Goal: Task Accomplishment & Management: Manage account settings

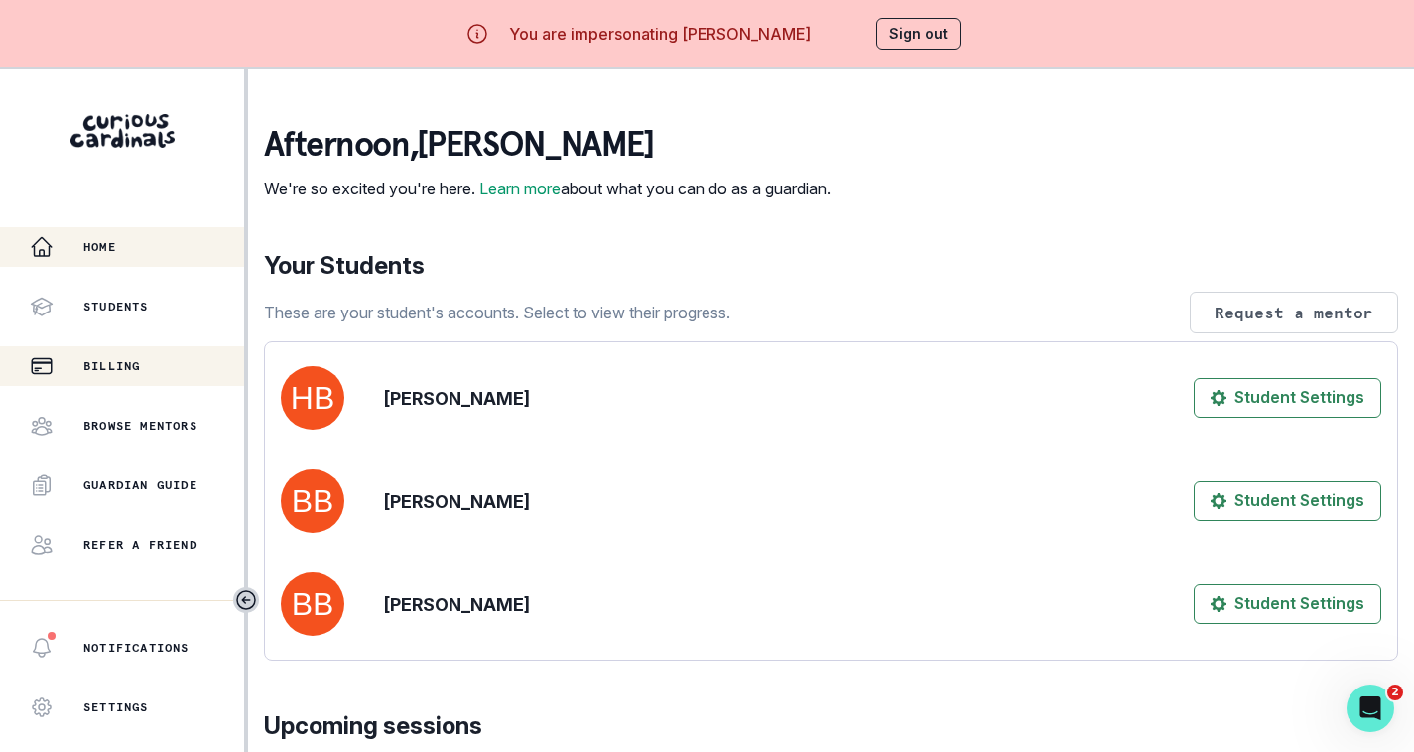
click at [136, 361] on p "Billing" at bounding box center [111, 366] width 57 height 16
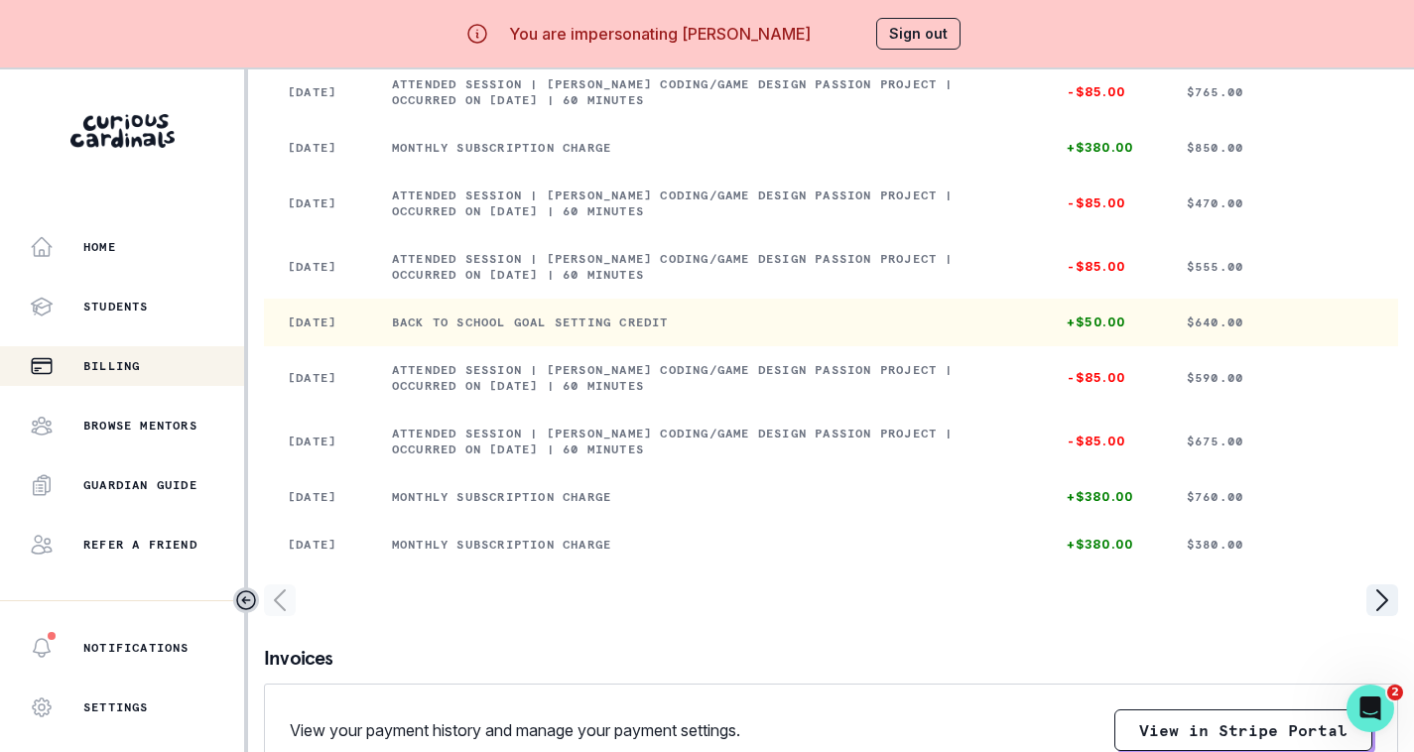
scroll to position [397, 0]
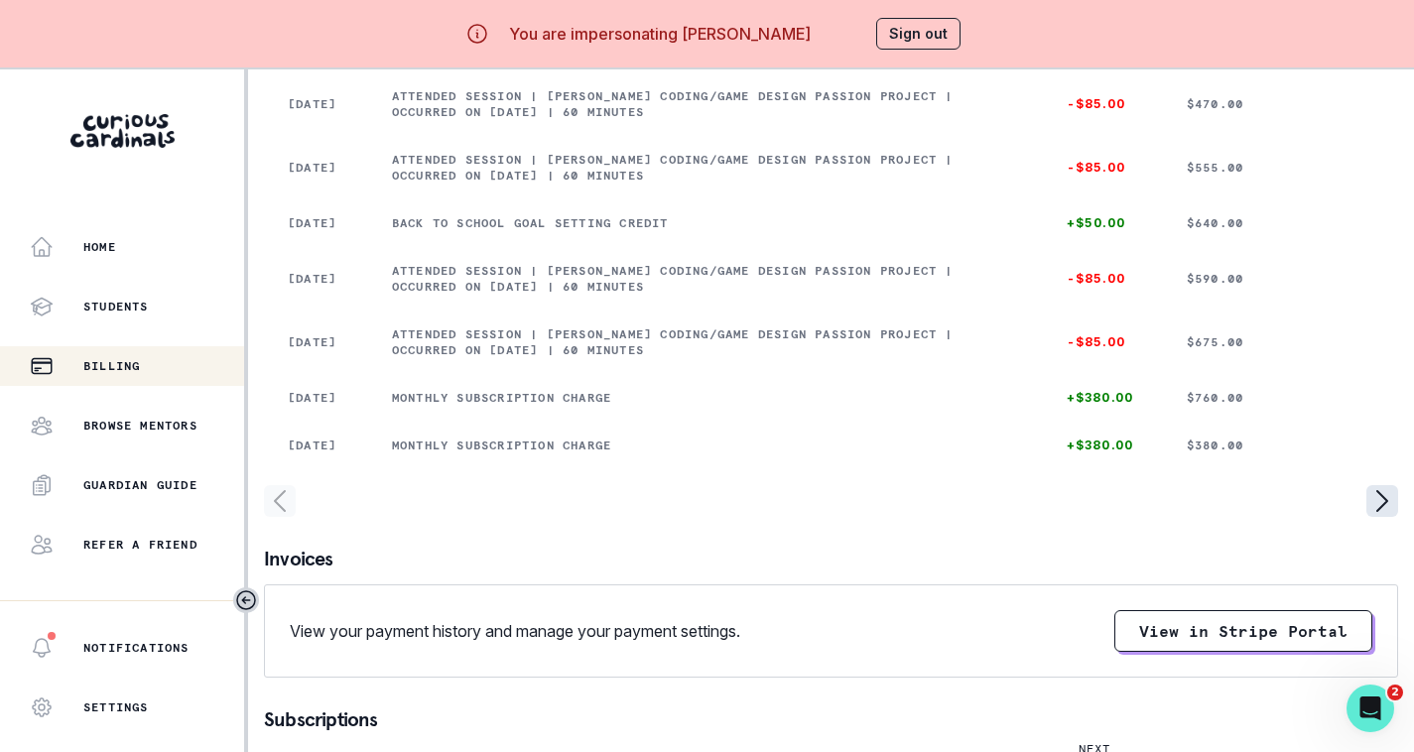
click at [1378, 517] on icon "page right" at bounding box center [1382, 501] width 32 height 32
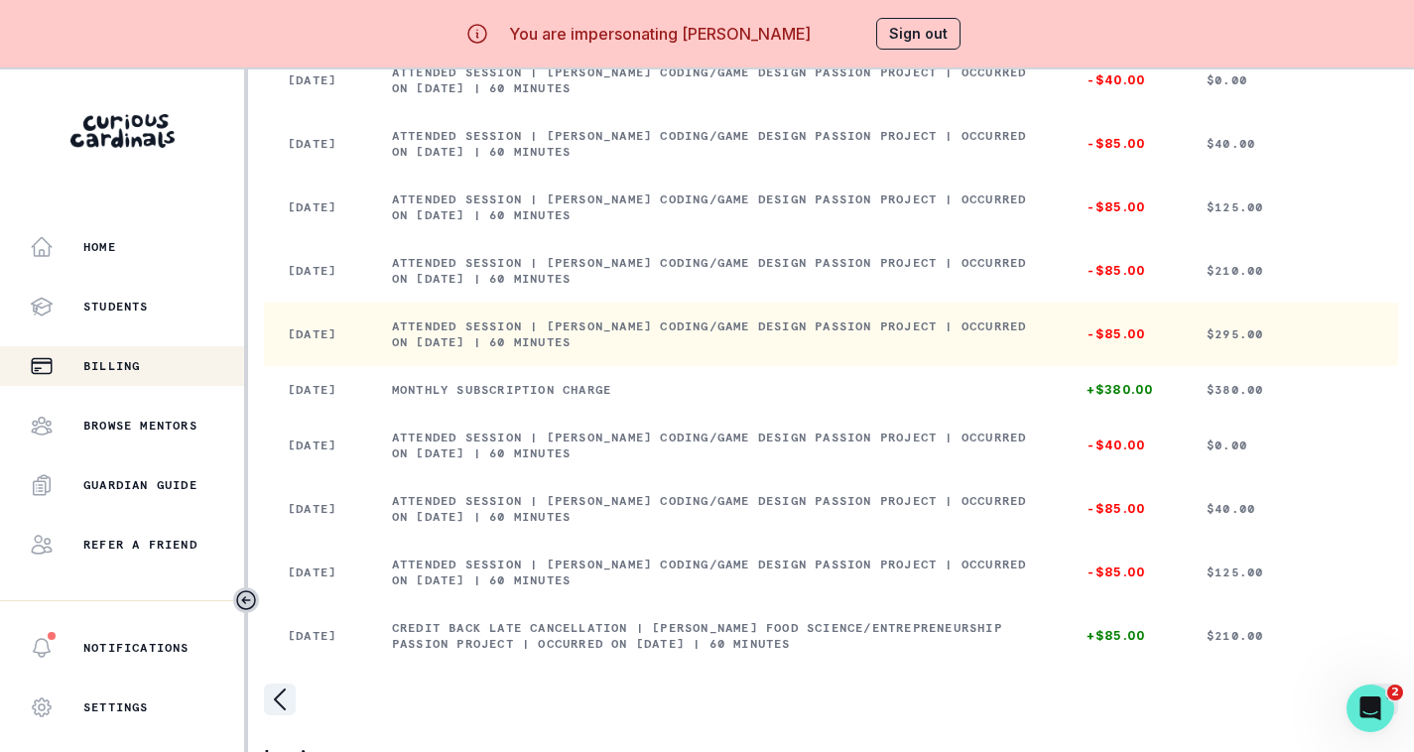
scroll to position [298, 0]
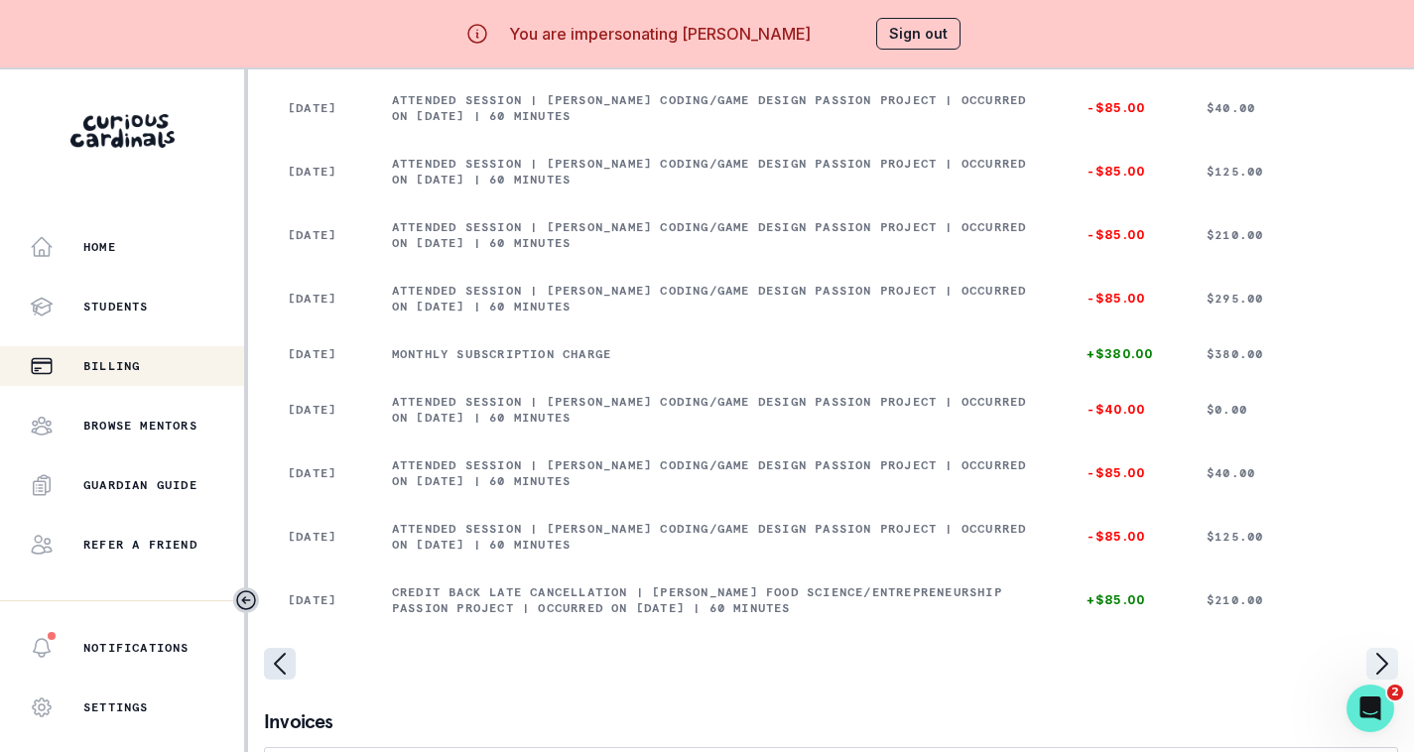
click at [291, 680] on icon "page left" at bounding box center [280, 664] width 32 height 32
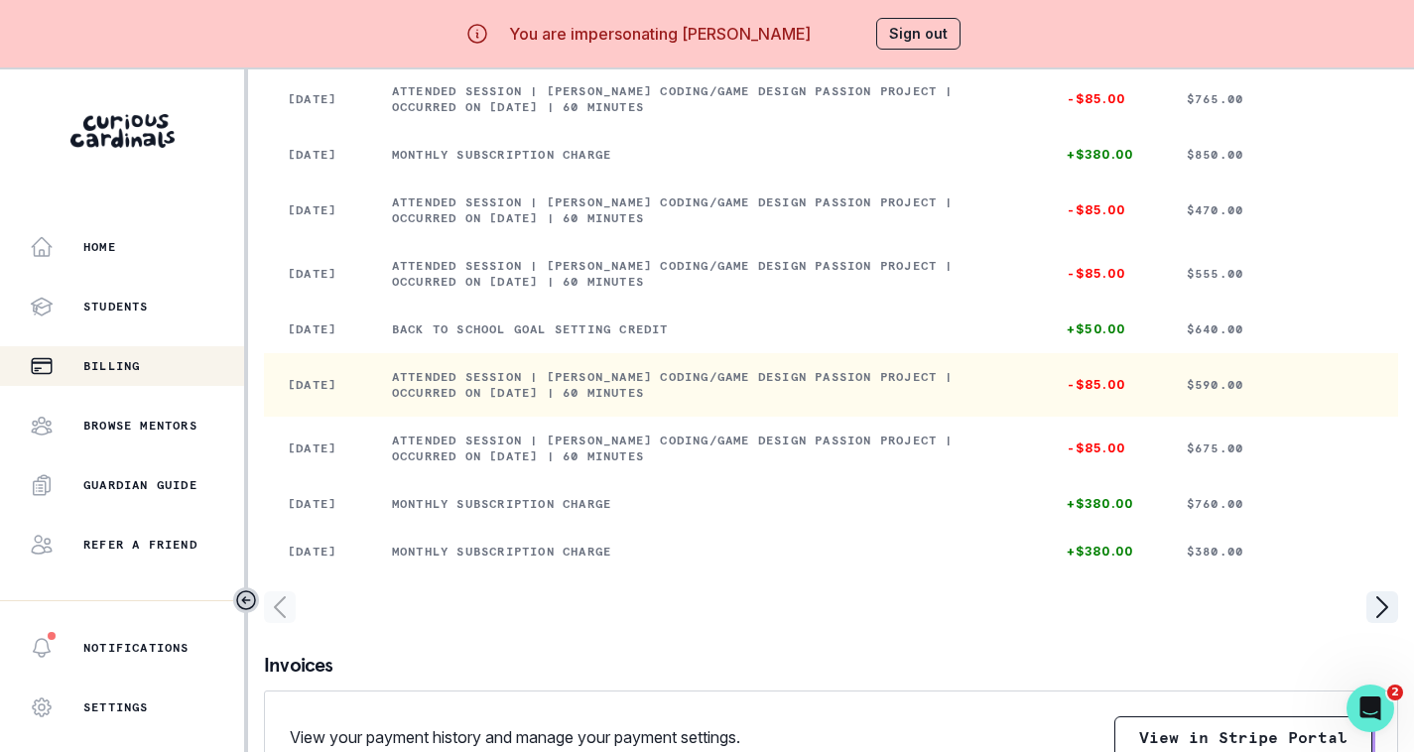
scroll to position [397, 0]
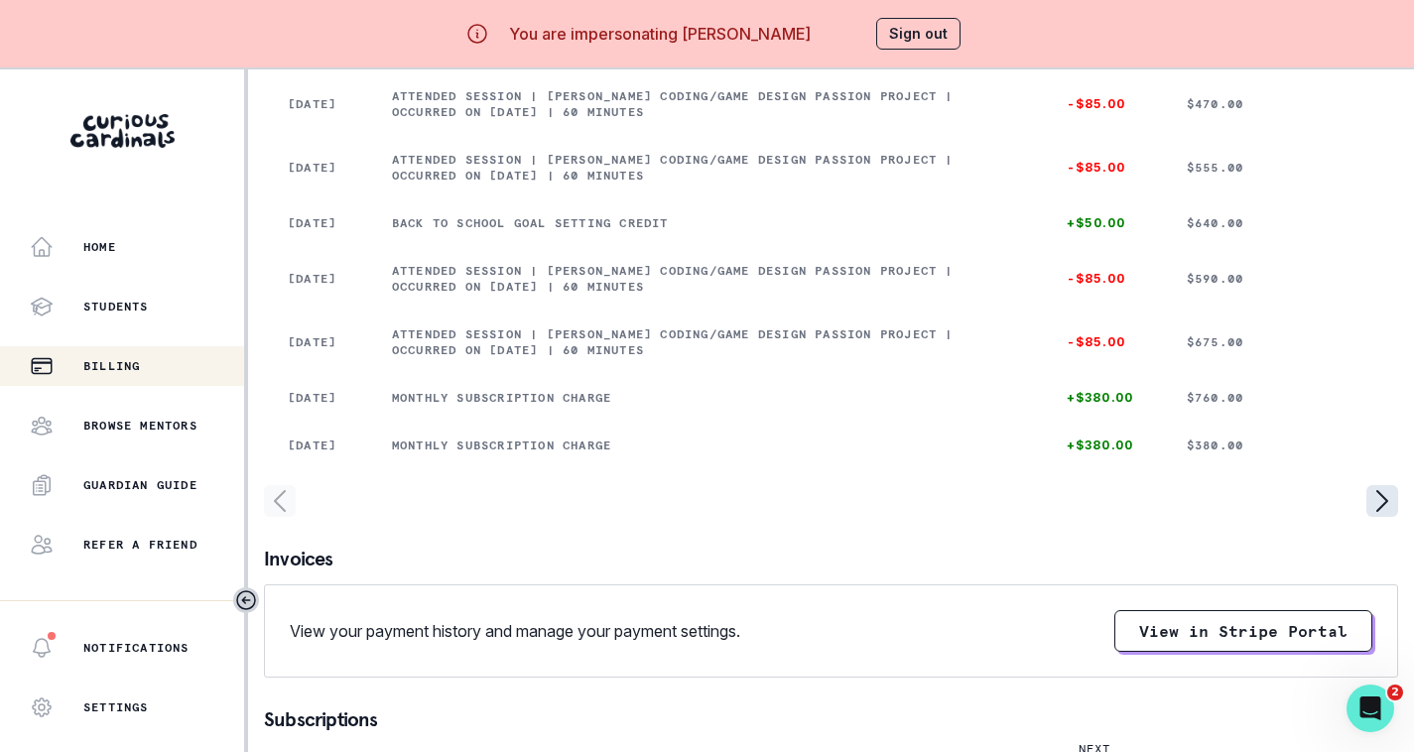
click at [1374, 517] on icon "page right" at bounding box center [1382, 501] width 32 height 32
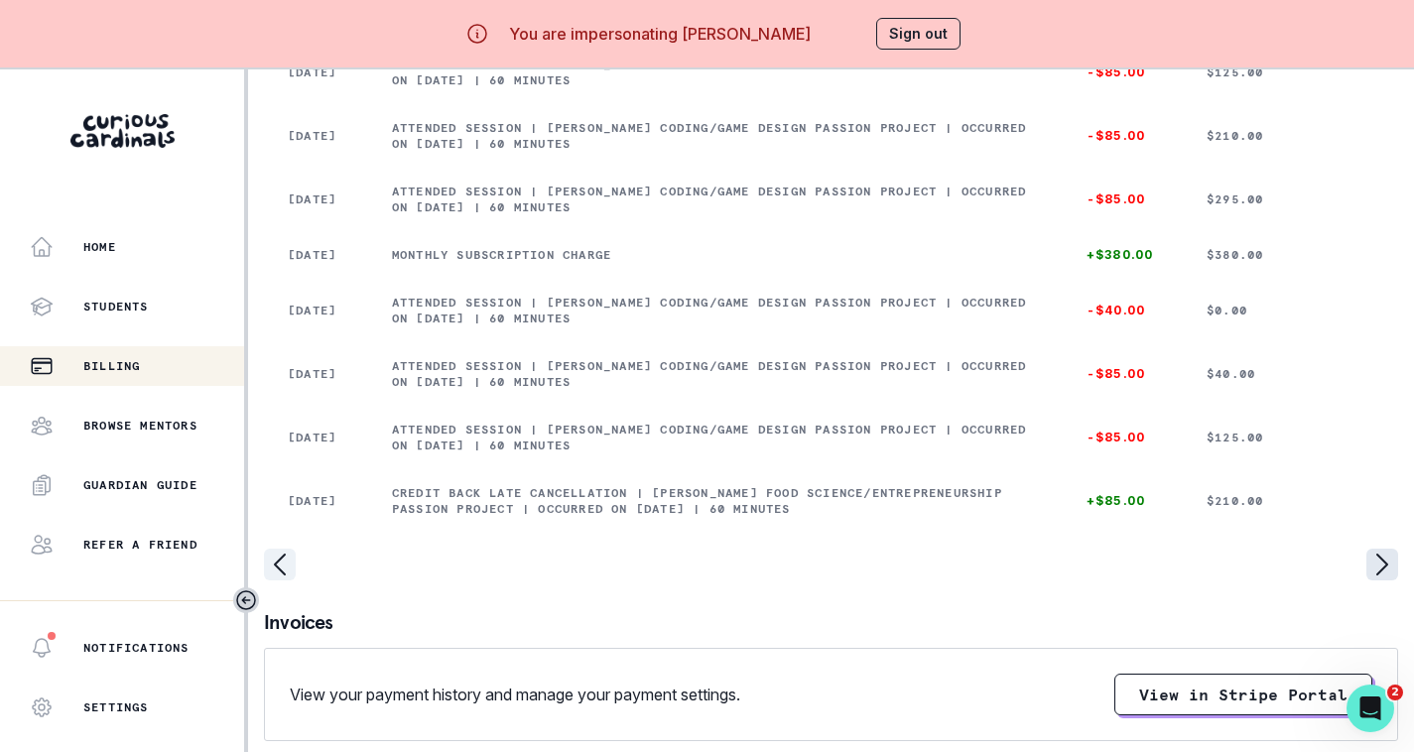
click at [1381, 580] on icon "page right" at bounding box center [1382, 565] width 32 height 32
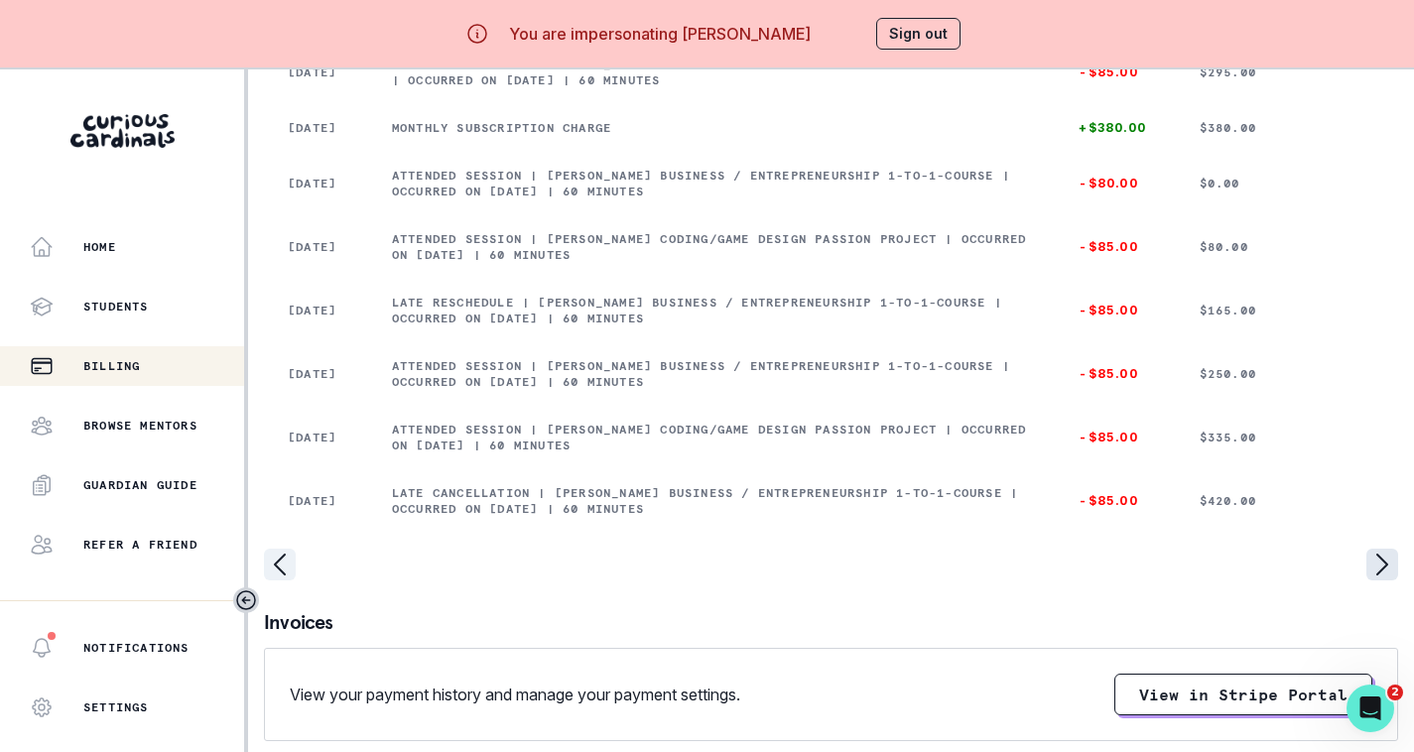
click at [1393, 580] on icon "page right" at bounding box center [1382, 565] width 32 height 32
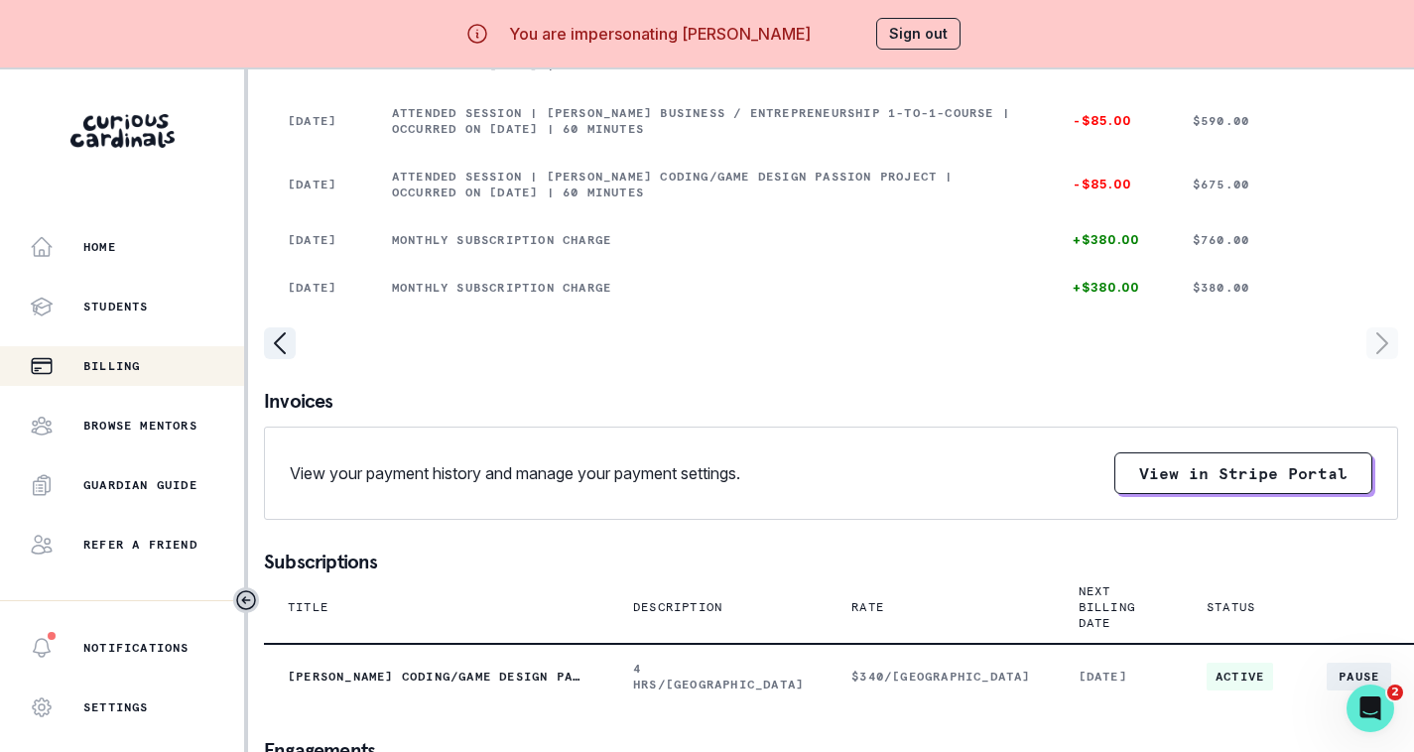
scroll to position [186, 0]
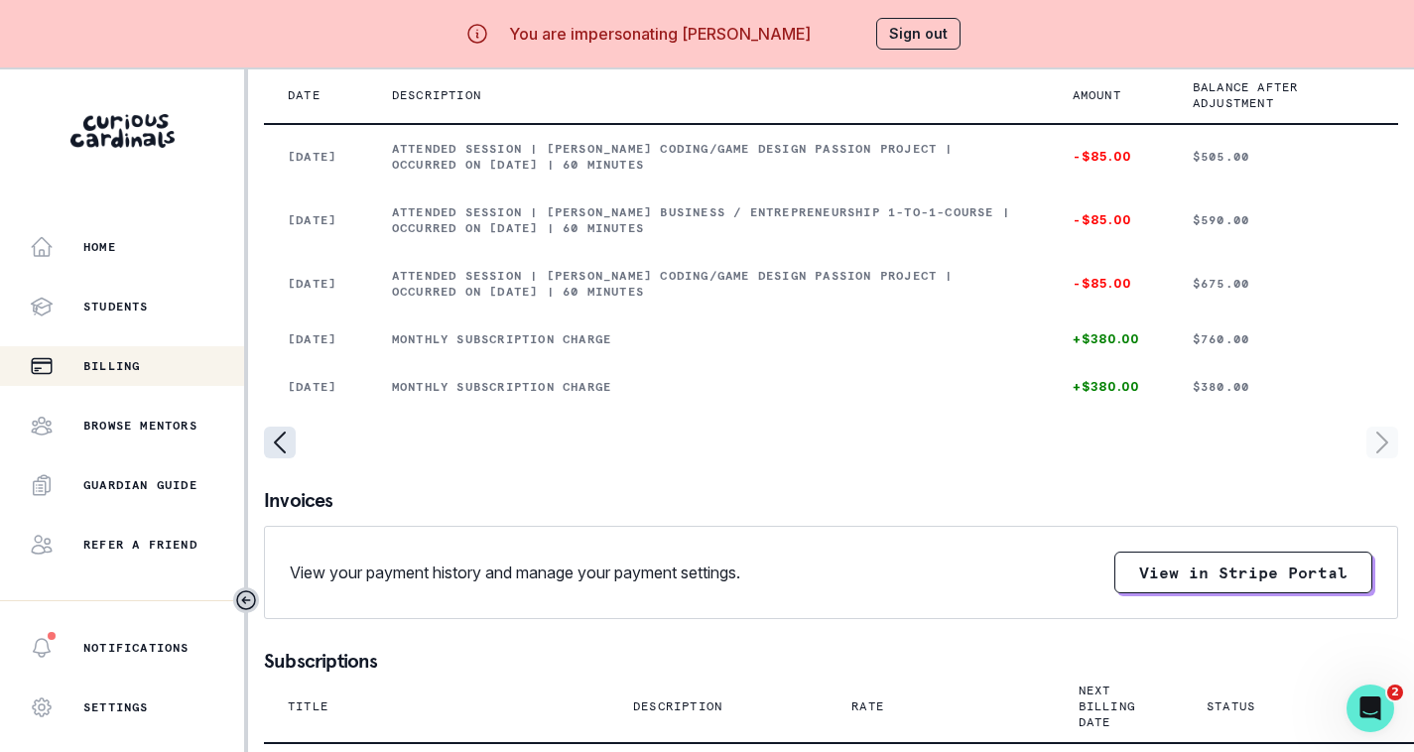
click at [278, 452] on icon "page left" at bounding box center [280, 443] width 10 height 20
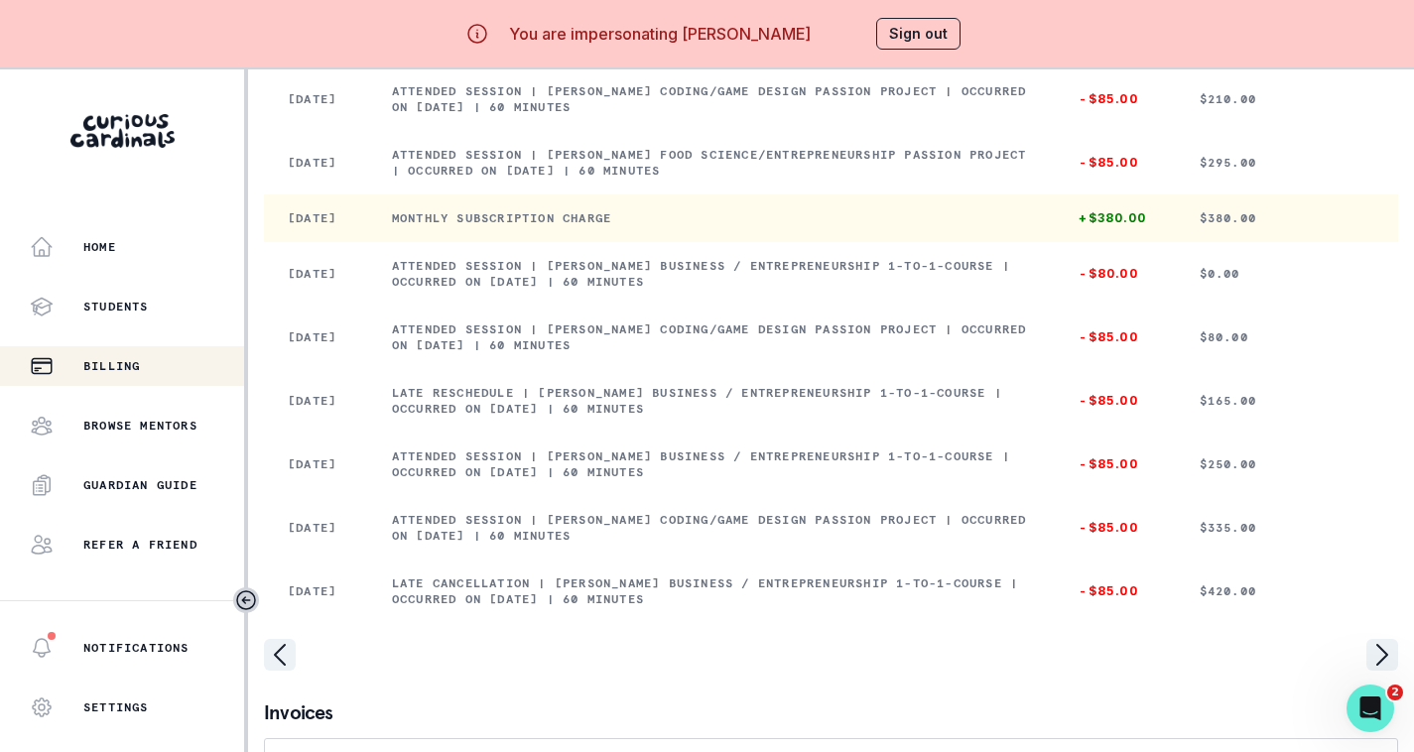
scroll to position [310, 0]
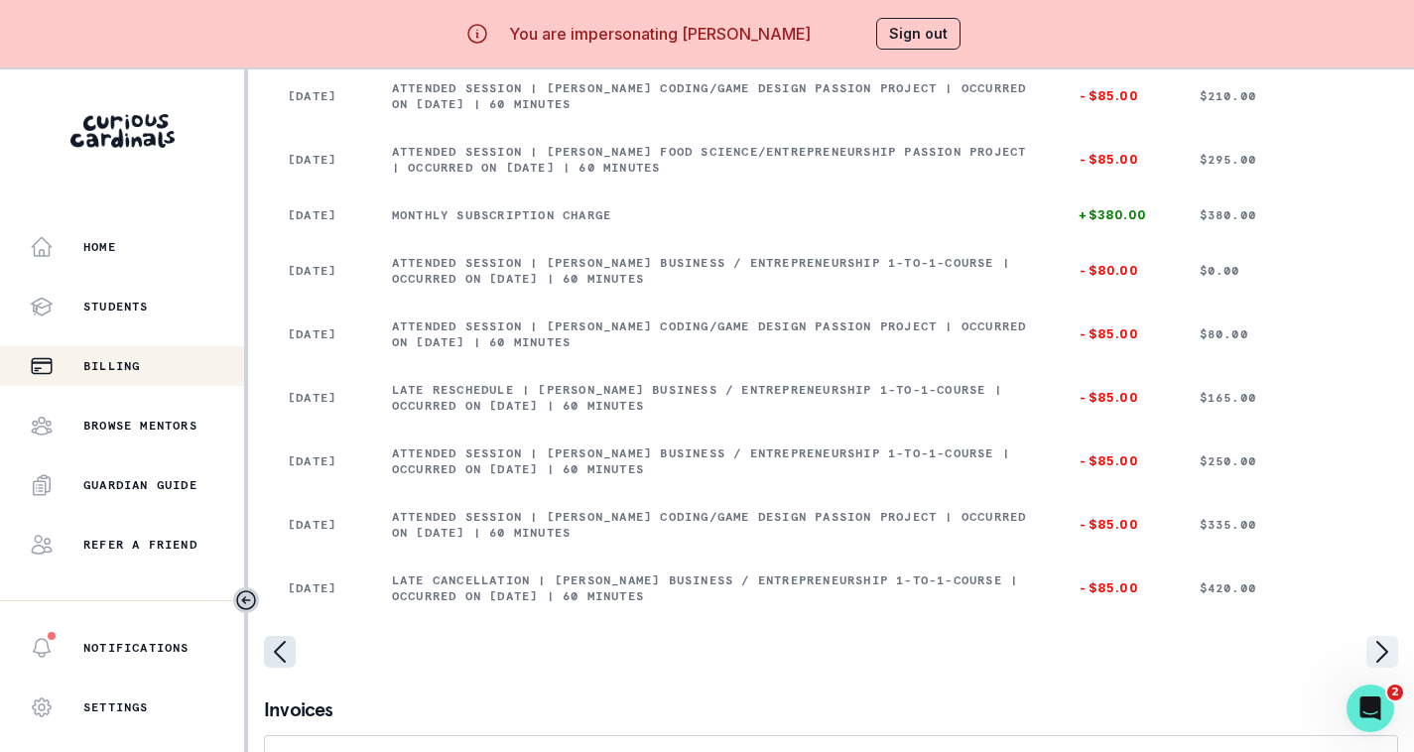
click at [278, 668] on icon "page left" at bounding box center [280, 652] width 32 height 32
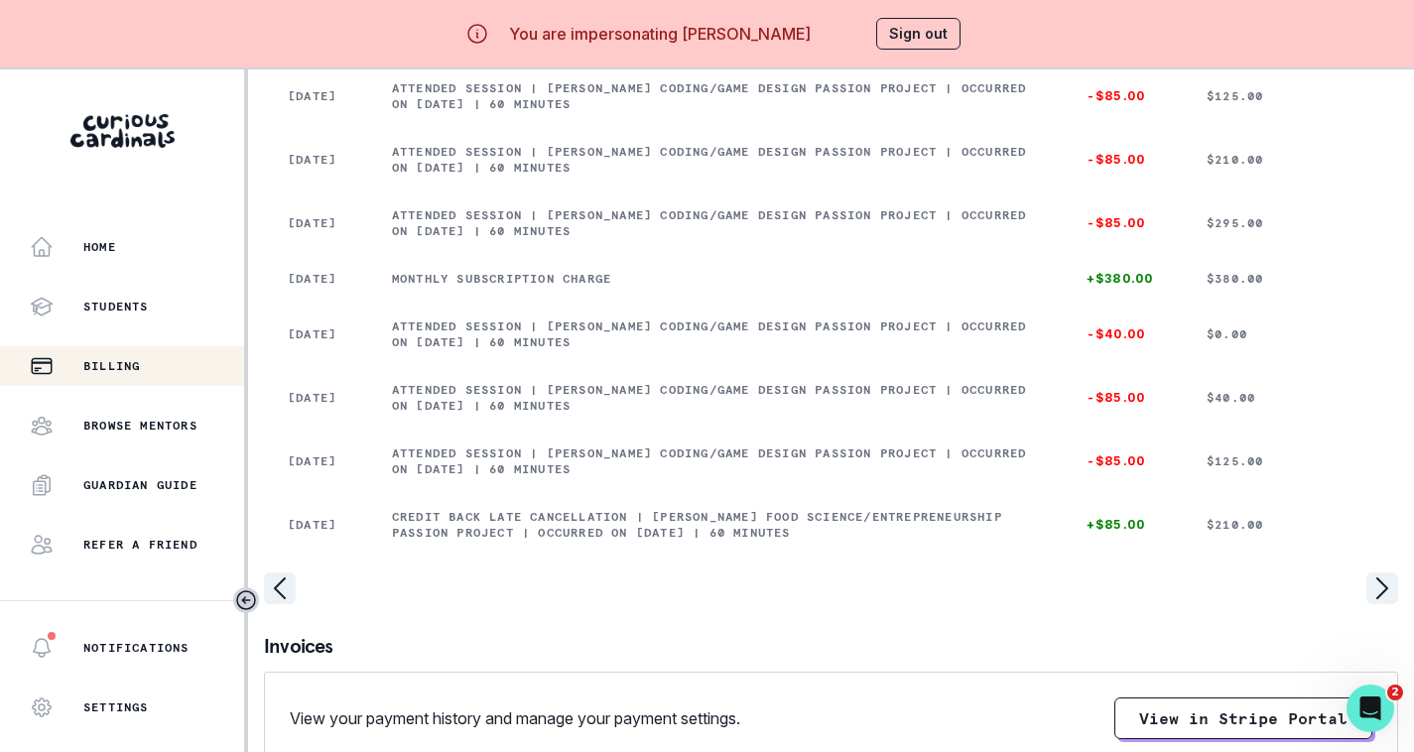
scroll to position [409, 0]
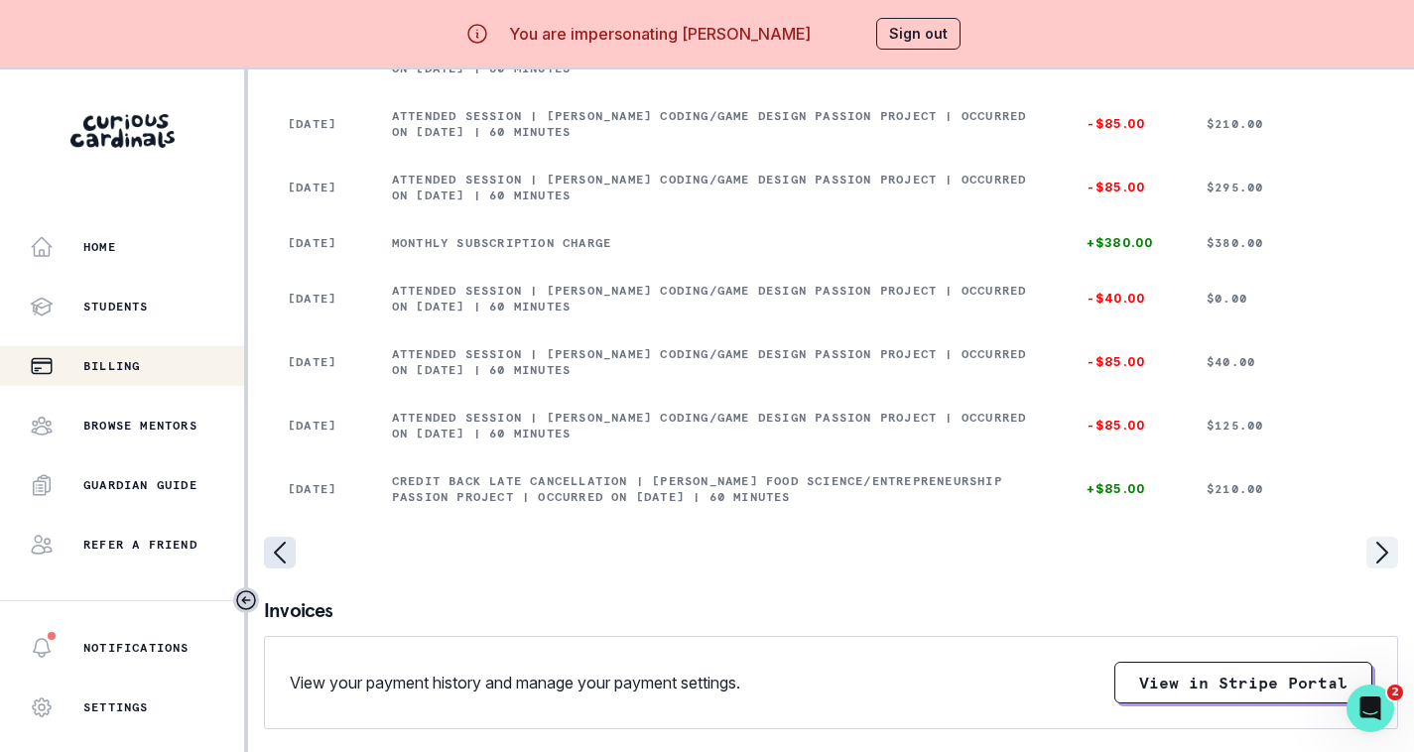
click at [289, 568] on icon "page left" at bounding box center [280, 553] width 32 height 32
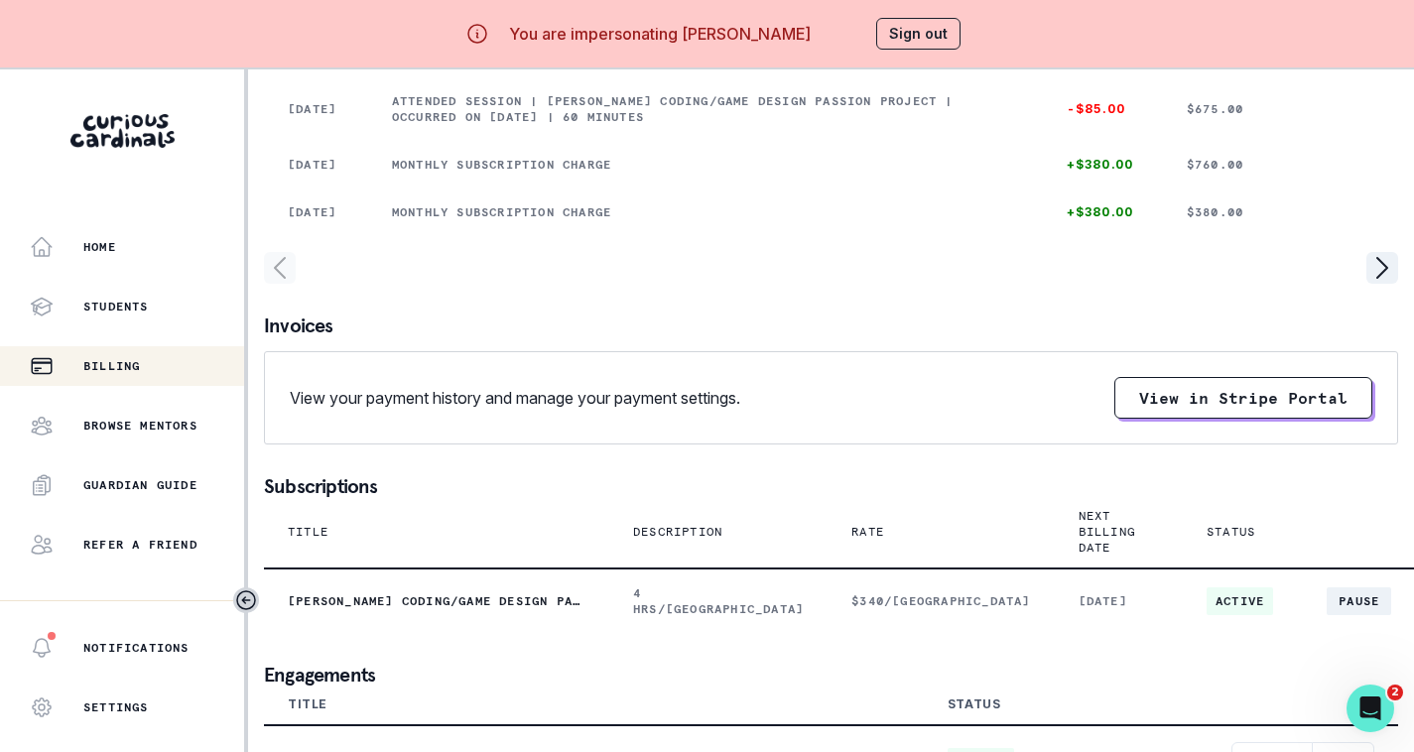
scroll to position [706, 0]
click at [1272, 412] on button "View in Stripe Portal" at bounding box center [1243, 398] width 258 height 42
